Goal: Task Accomplishment & Management: Manage account settings

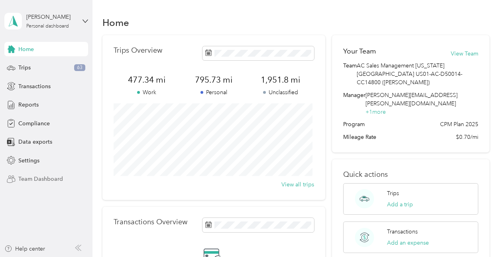
click at [47, 178] on span "Team Dashboard" at bounding box center [40, 178] width 45 height 8
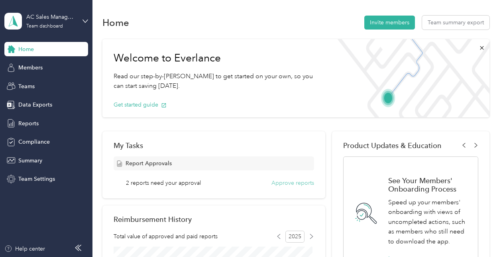
click at [300, 181] on button "Approve reports" at bounding box center [292, 182] width 43 height 8
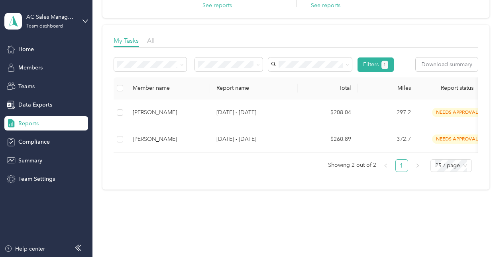
scroll to position [92, 0]
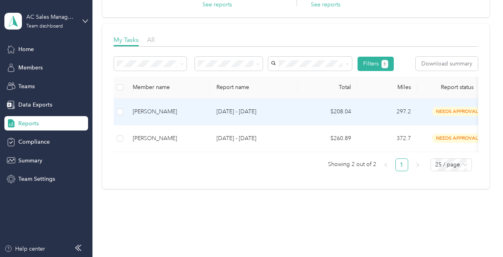
click at [237, 110] on p "[DATE] - [DATE]" at bounding box center [253, 111] width 75 height 9
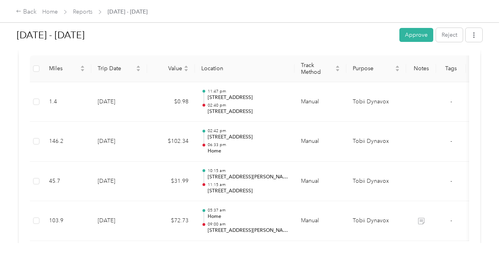
scroll to position [203, 0]
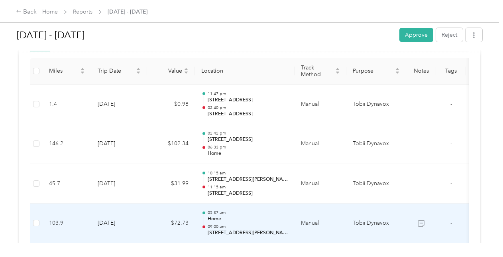
click at [274, 229] on p "[STREET_ADDRESS][PERSON_NAME]" at bounding box center [248, 232] width 80 height 7
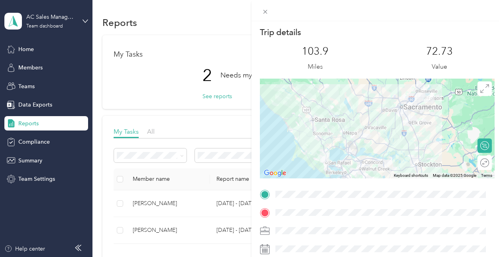
click at [211, 96] on div "Trip details This trip cannot be edited because it is either under review, appr…" at bounding box center [251, 128] width 503 height 257
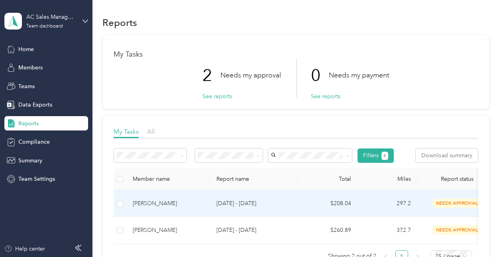
click at [431, 206] on div "needs approval" at bounding box center [456, 202] width 67 height 9
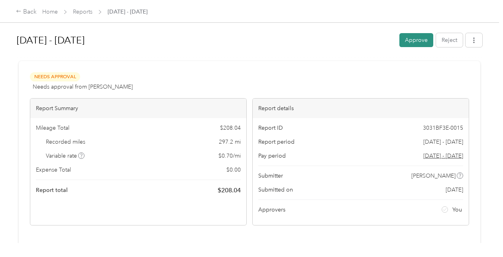
click at [409, 42] on button "Approve" at bounding box center [416, 40] width 34 height 14
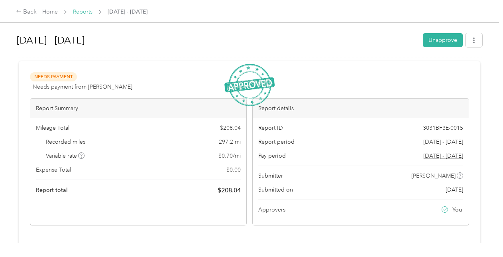
click at [79, 14] on link "Reports" at bounding box center [83, 11] width 20 height 7
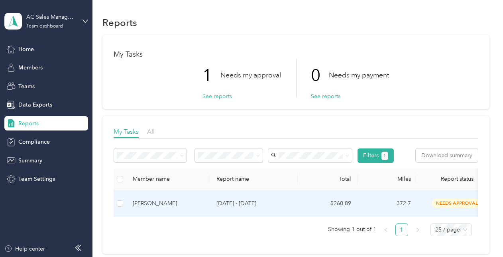
click at [164, 202] on div "[PERSON_NAME]" at bounding box center [168, 203] width 71 height 9
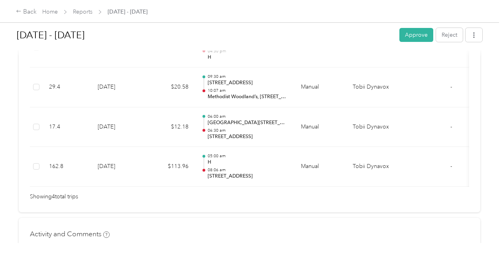
scroll to position [261, 0]
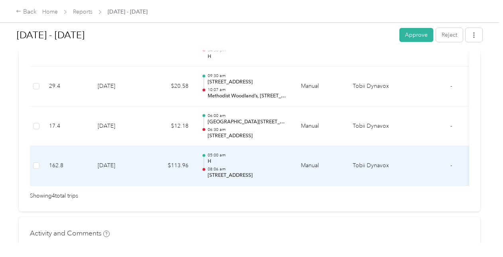
click at [281, 166] on p "08:06 am" at bounding box center [248, 169] width 80 height 6
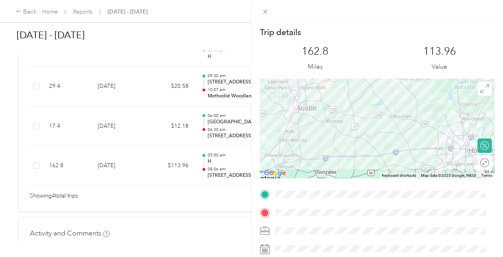
click at [132, 202] on div "Trip details This trip cannot be edited because it is either under review, appr…" at bounding box center [251, 128] width 503 height 257
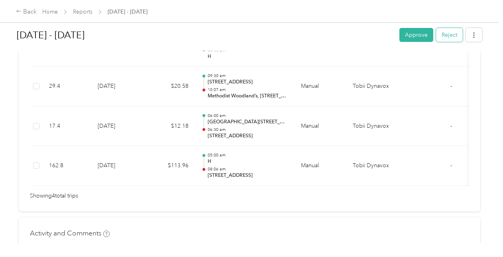
click at [436, 41] on button "Reject" at bounding box center [449, 35] width 27 height 14
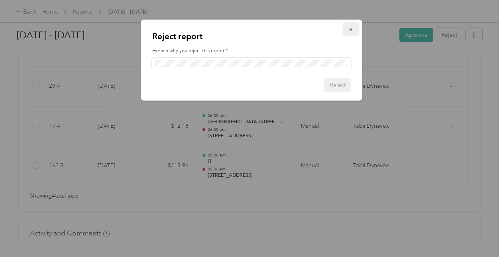
click at [351, 27] on icon "button" at bounding box center [351, 30] width 6 height 6
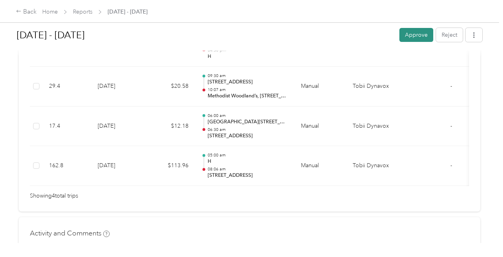
click at [404, 36] on button "Approve" at bounding box center [416, 35] width 34 height 14
